Goal: Information Seeking & Learning: Learn about a topic

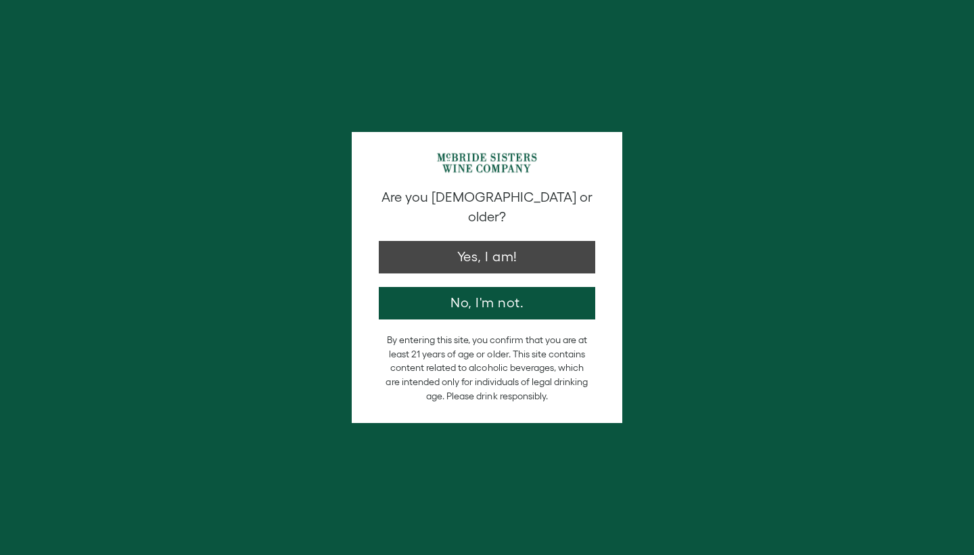
click at [489, 241] on button "Yes, I am!" at bounding box center [487, 257] width 216 height 32
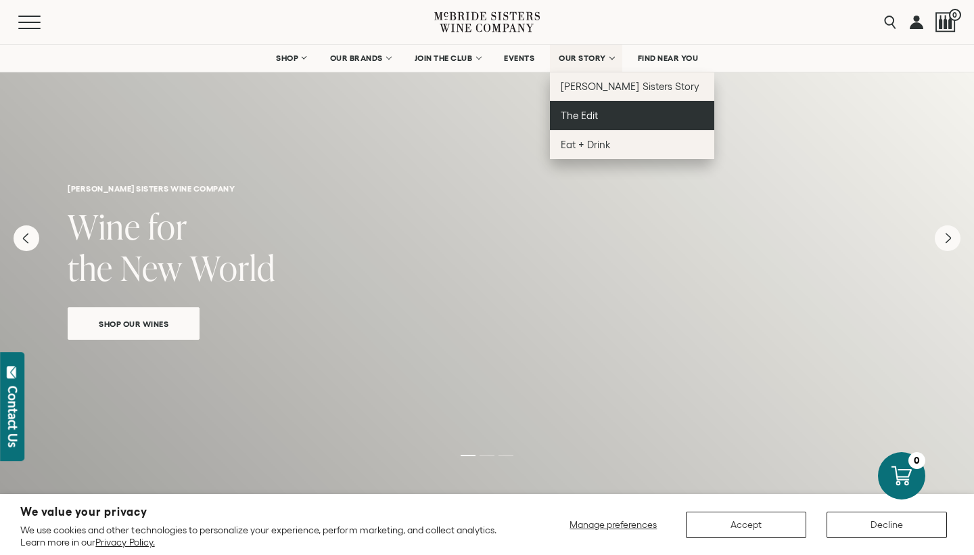
click at [581, 116] on span "The Edit" at bounding box center [579, 115] width 37 height 11
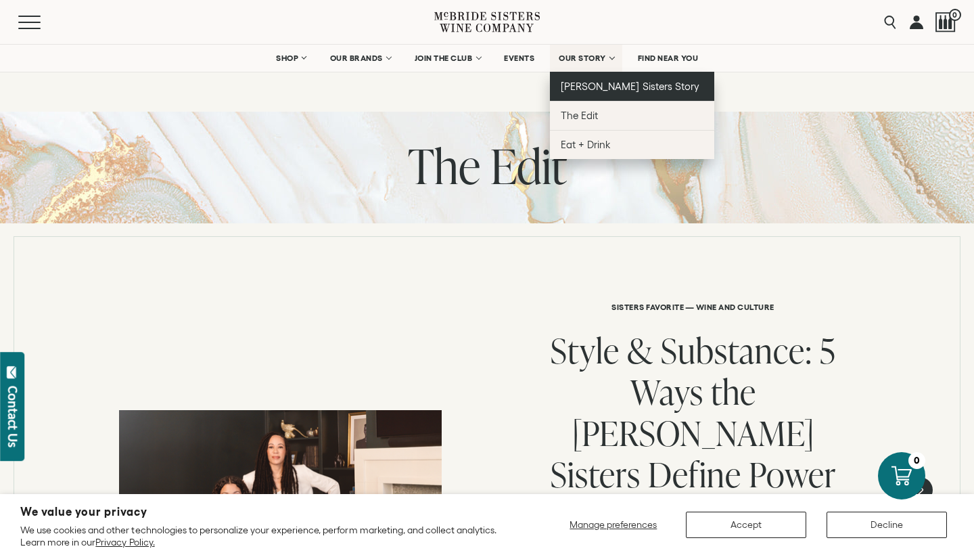
click at [601, 80] on span "[PERSON_NAME] Sisters Story" at bounding box center [630, 85] width 139 height 11
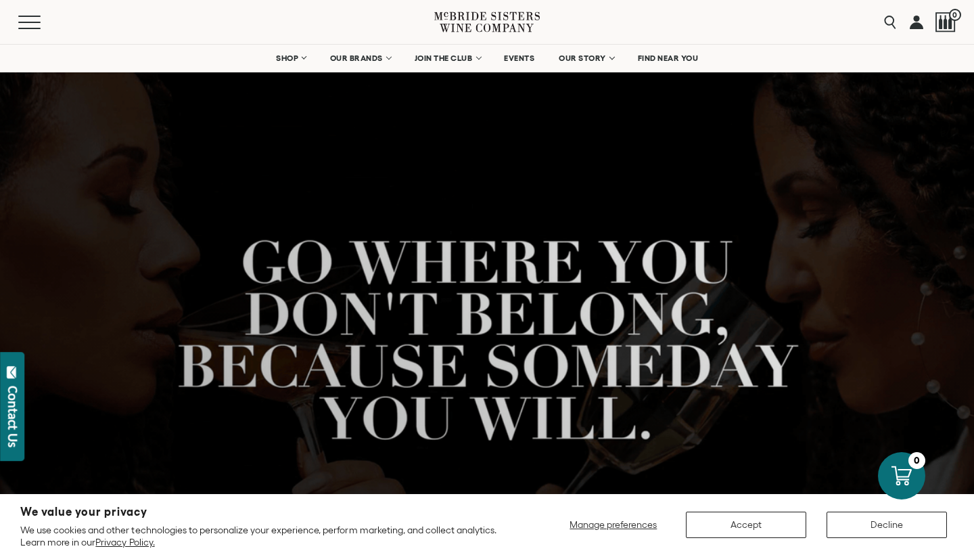
click at [855, 521] on button "Decline" at bounding box center [886, 524] width 120 height 26
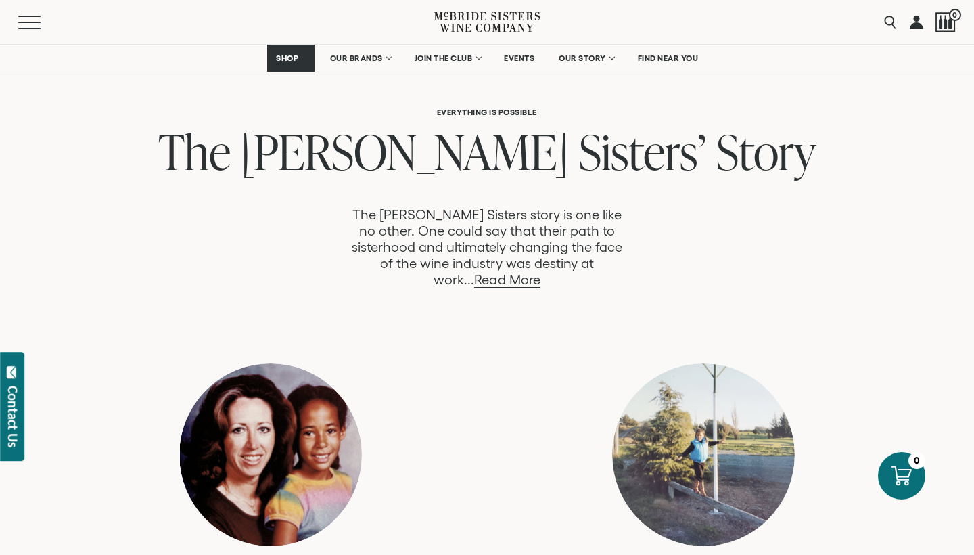
scroll to position [764, 0]
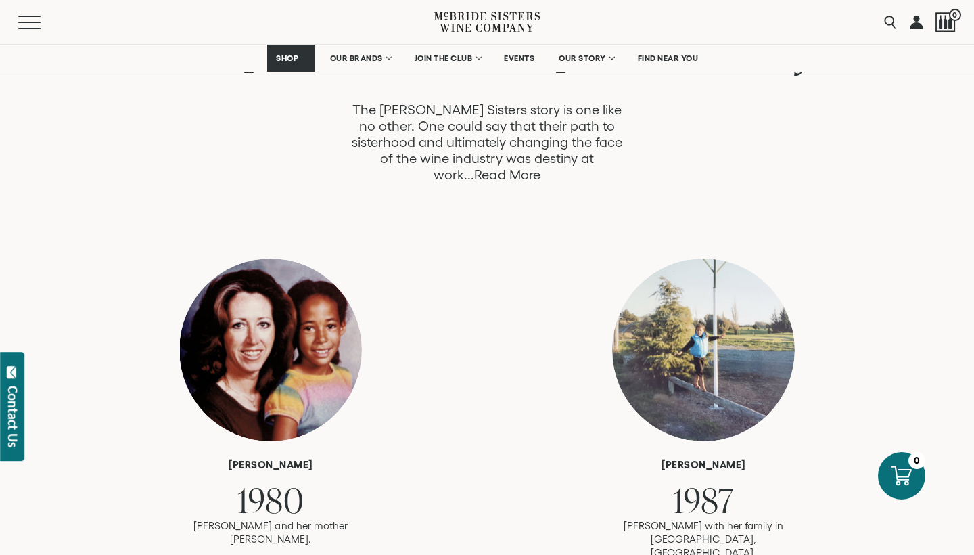
click at [540, 167] on link "Read More" at bounding box center [507, 175] width 66 height 16
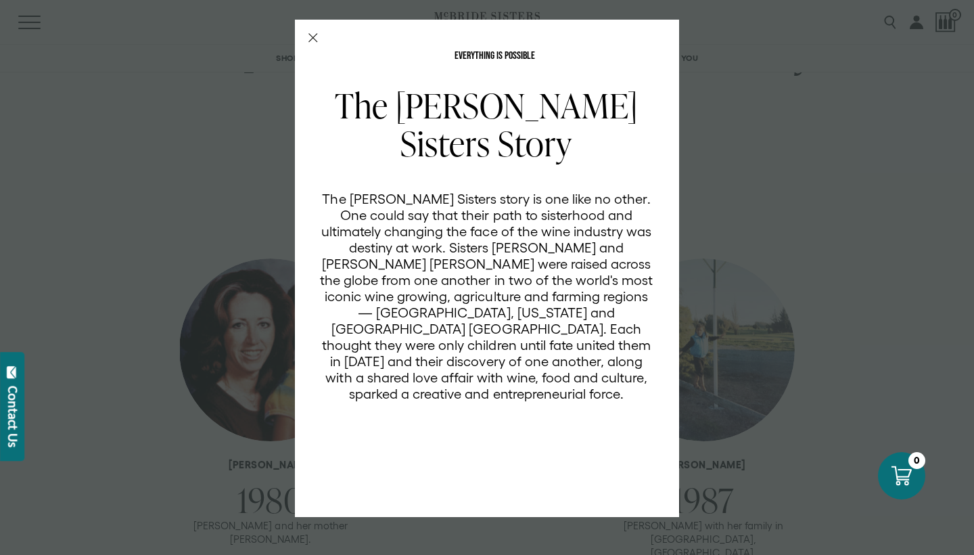
scroll to position [0, 0]
click at [314, 41] on icon "Close Modal" at bounding box center [312, 37] width 9 height 9
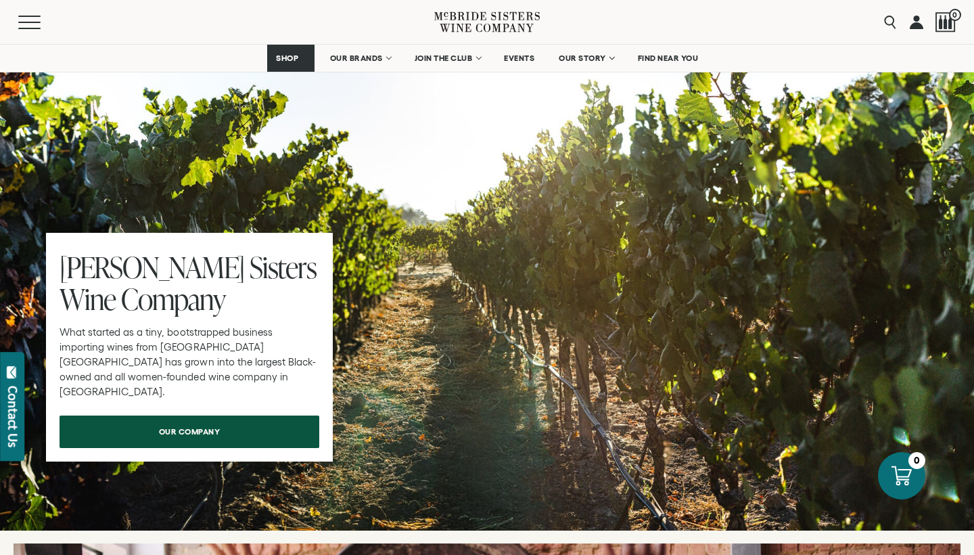
scroll to position [4159, 0]
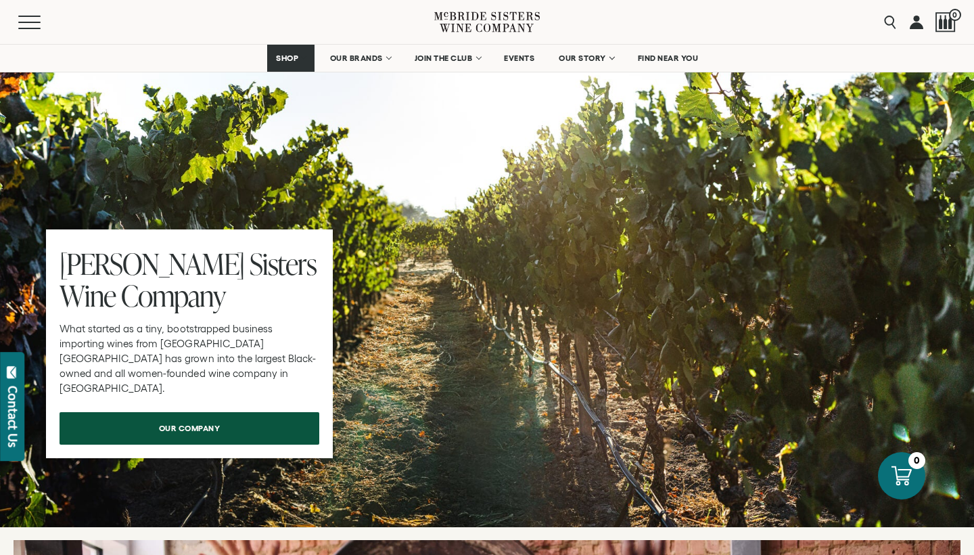
click at [197, 415] on span "our company" at bounding box center [189, 428] width 109 height 26
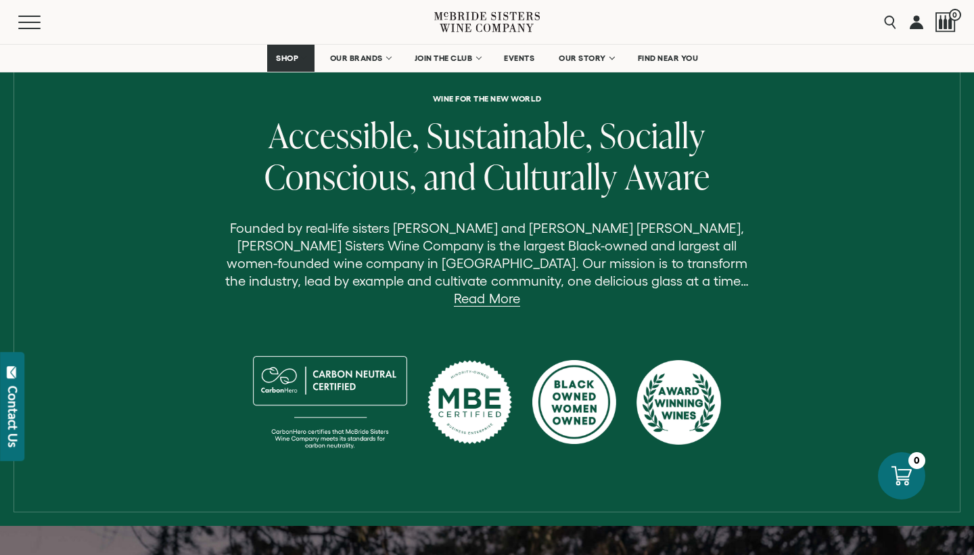
scroll to position [435, 0]
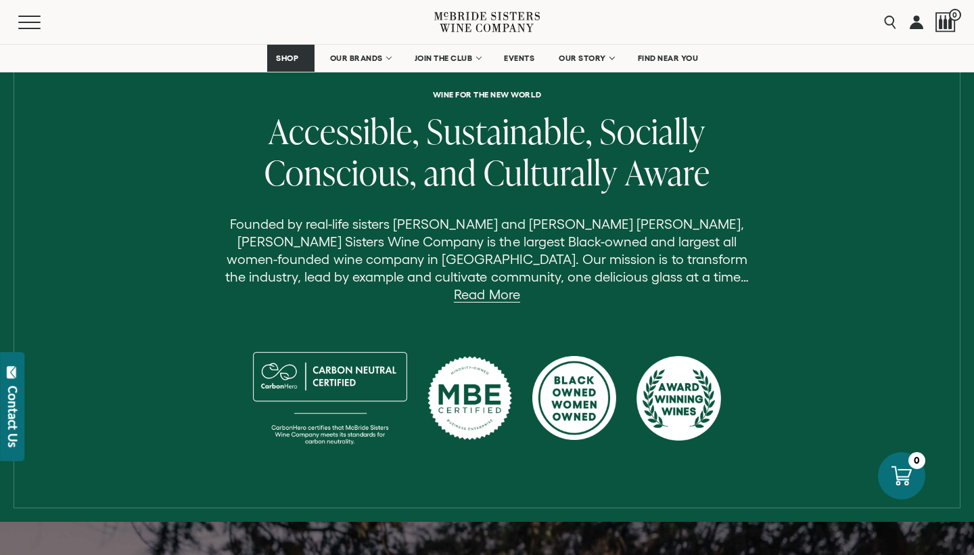
click at [519, 287] on link "Read More" at bounding box center [487, 295] width 66 height 16
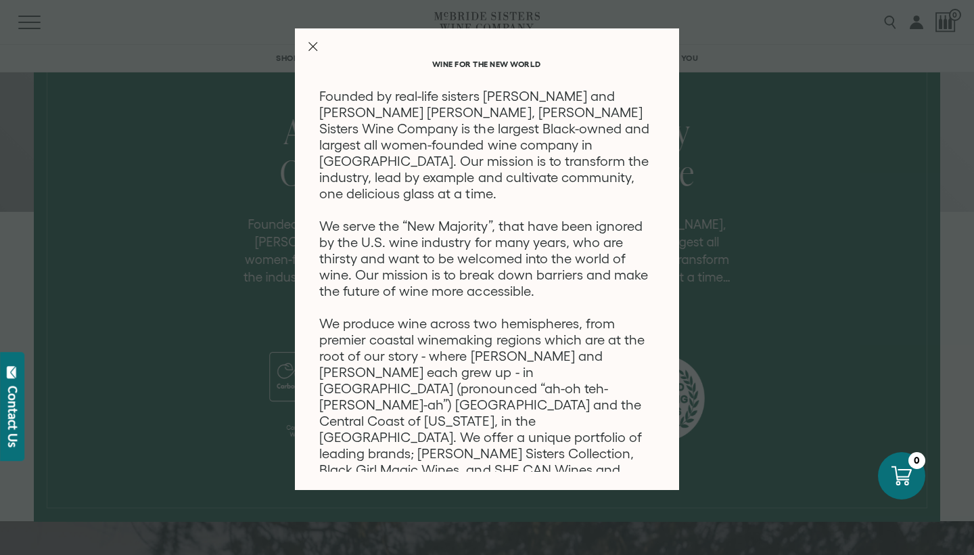
scroll to position [0, 0]
click at [312, 42] on icon "Close Modal" at bounding box center [312, 46] width 9 height 9
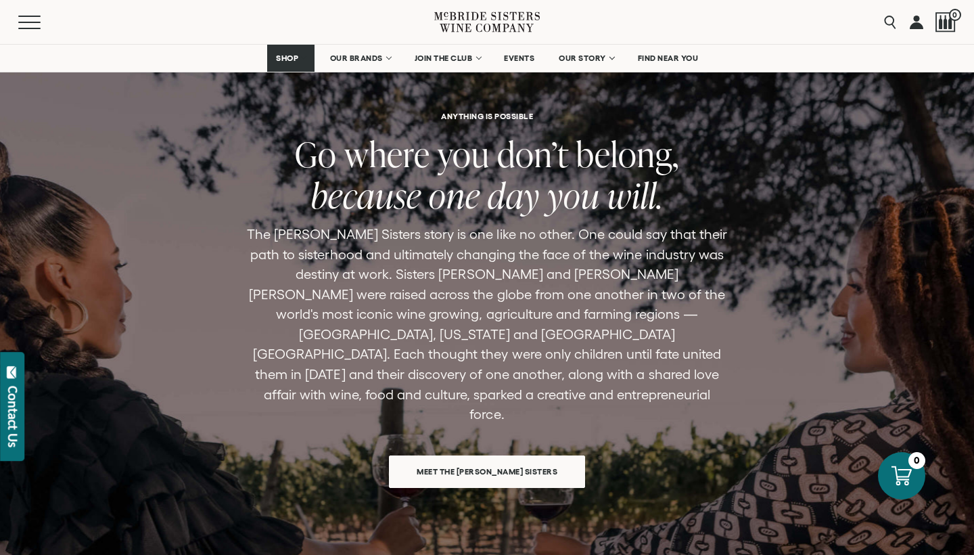
scroll to position [917, 0]
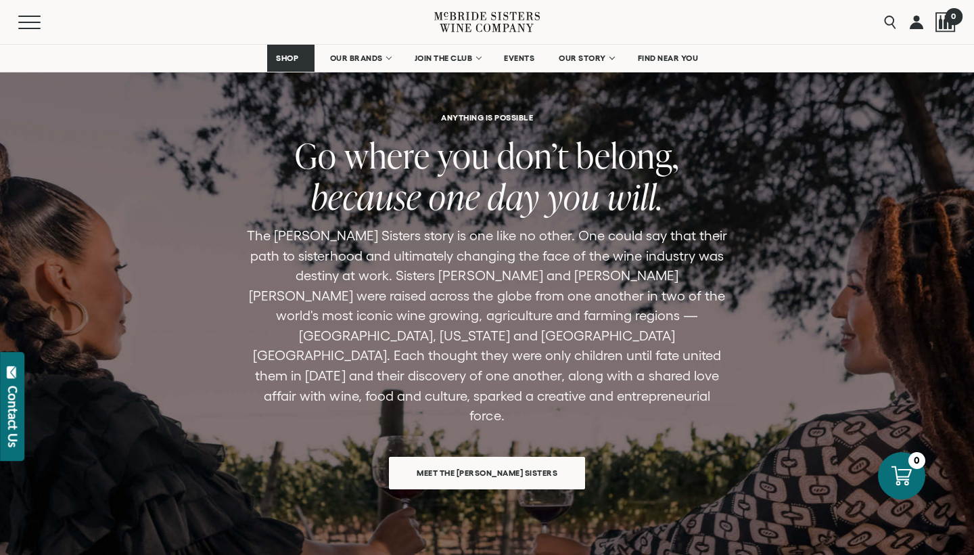
click at [941, 25] on div at bounding box center [945, 22] width 20 height 20
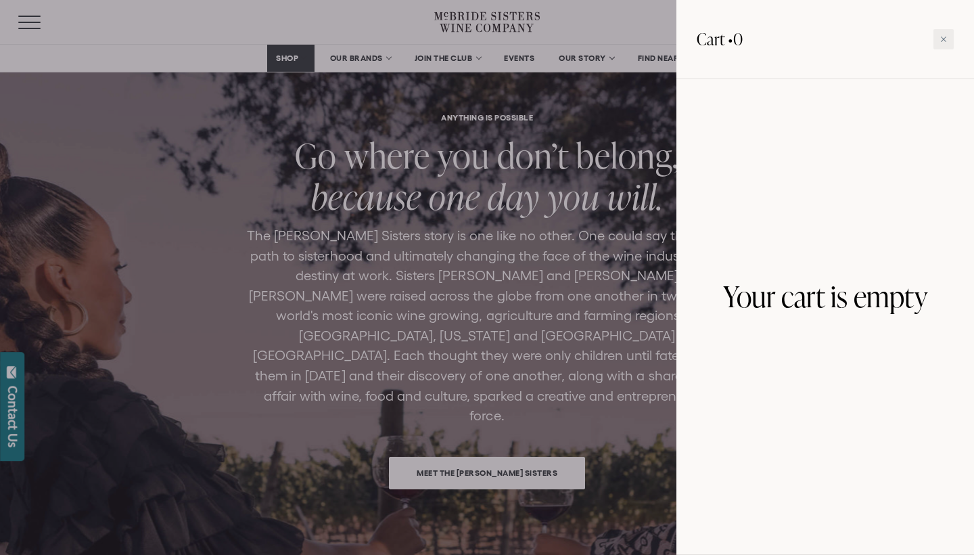
click at [641, 101] on div at bounding box center [487, 277] width 974 height 555
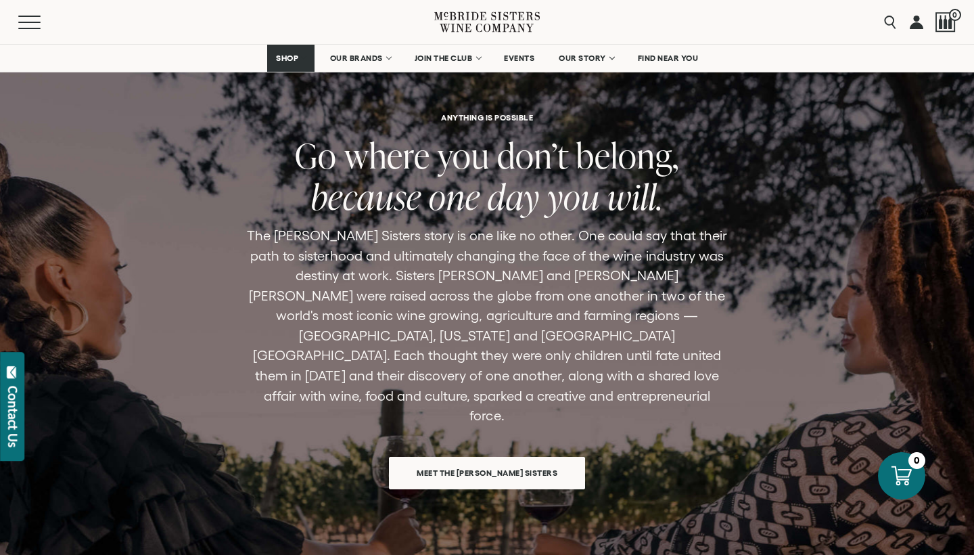
click at [919, 24] on link at bounding box center [917, 22] width 14 height 44
click at [32, 24] on button "Menu" at bounding box center [42, 23] width 49 height 14
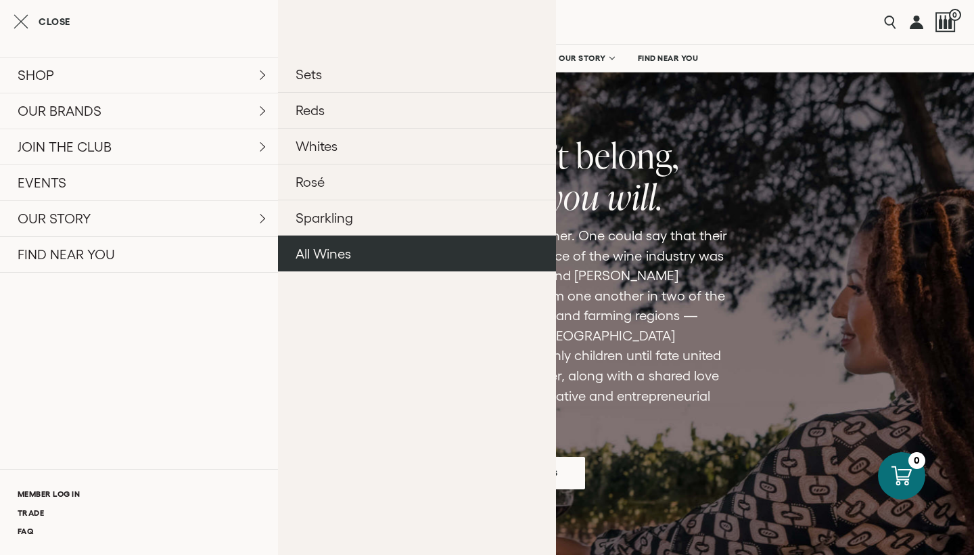
click at [302, 253] on link "All Wines" at bounding box center [417, 253] width 278 height 36
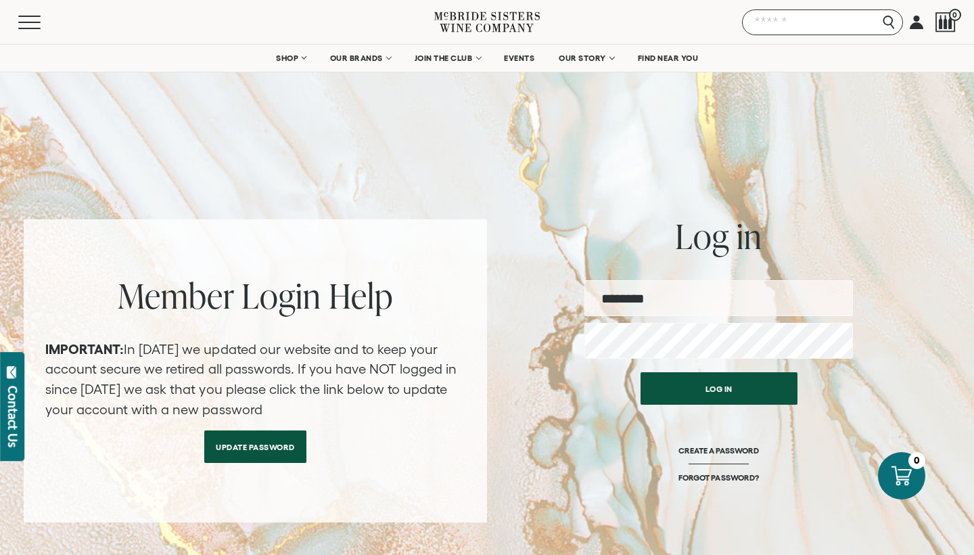
click at [889, 22] on input "Search" at bounding box center [822, 22] width 161 height 26
